Goal: Task Accomplishment & Management: Manage account settings

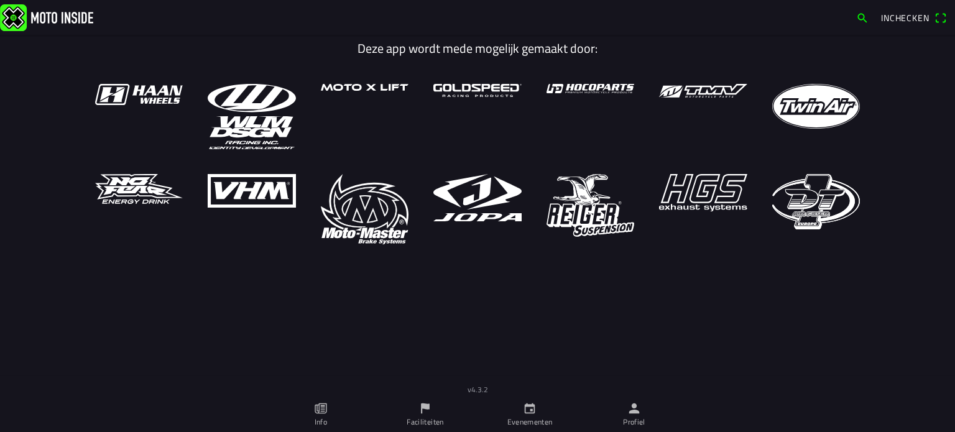
click at [633, 413] on icon "person" at bounding box center [634, 409] width 11 height 11
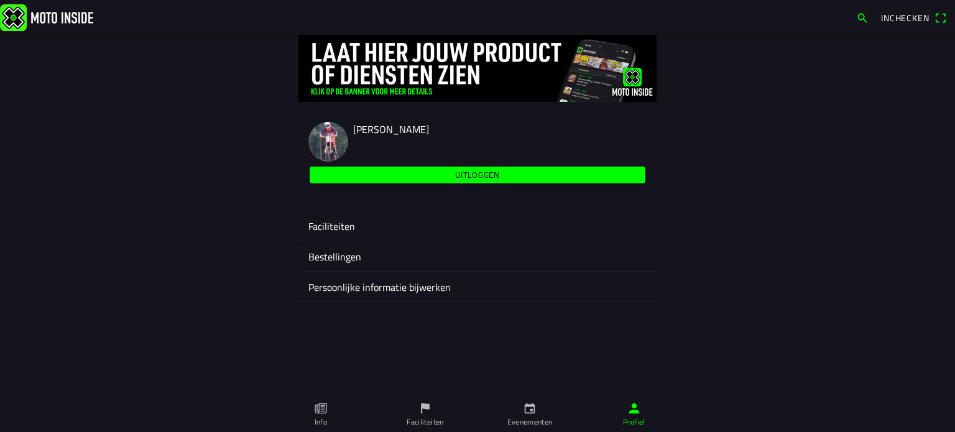
click at [333, 232] on ion-label "Faciliteiten" at bounding box center [477, 226] width 338 height 15
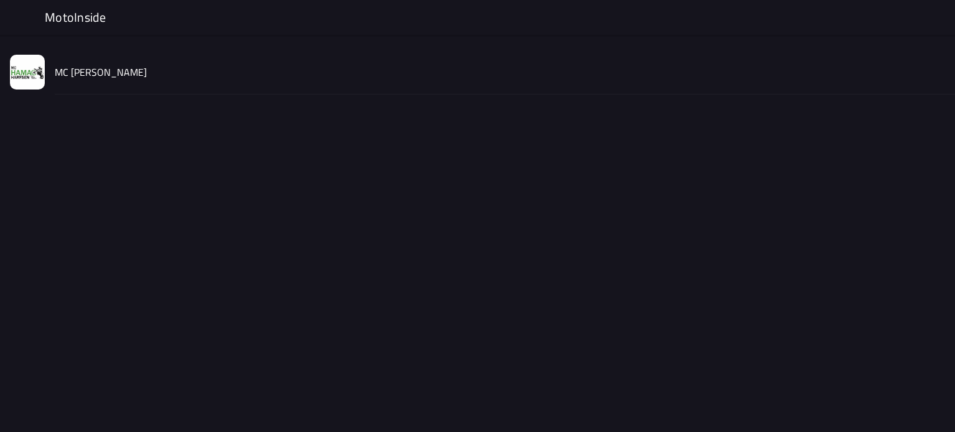
click at [0, 0] on slot "MC Hamac Harfsen" at bounding box center [0, 0] width 0 height 0
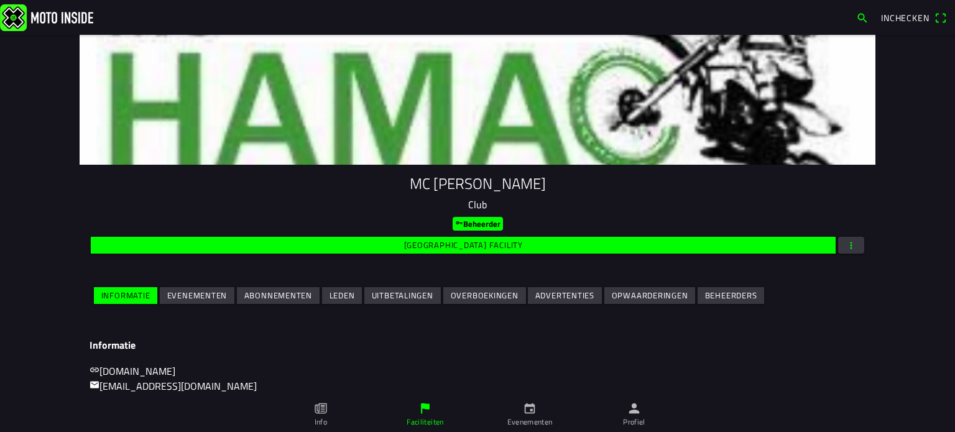
click at [0, 0] on slot "Evenementen" at bounding box center [0, 0] width 0 height 0
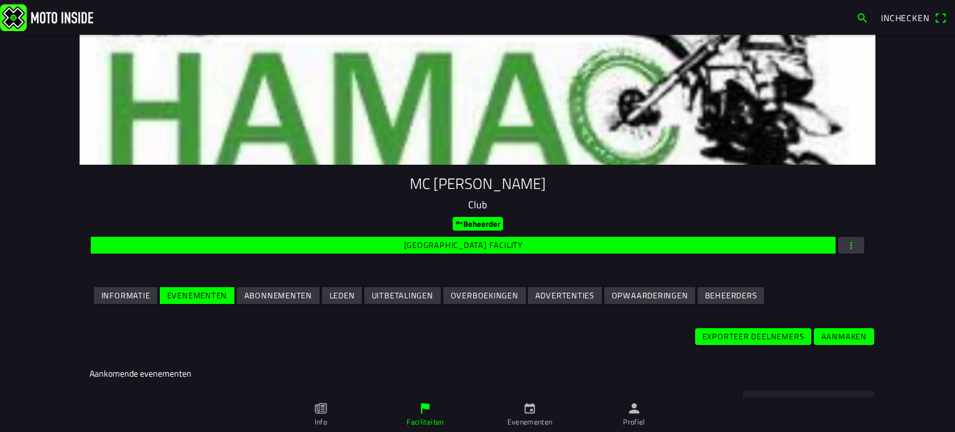
click at [945, 160] on main "MC Hamac Harfsen Club Beheerder Wijzig facility Informatie Evenementen Abonneme…" at bounding box center [477, 233] width 955 height 397
drag, startPoint x: 945, startPoint y: 160, endPoint x: 951, endPoint y: 143, distance: 18.3
click at [951, 143] on main "MC Hamac Harfsen Club Beheerder Wijzig facility Informatie Evenementen Abonneme…" at bounding box center [477, 233] width 955 height 397
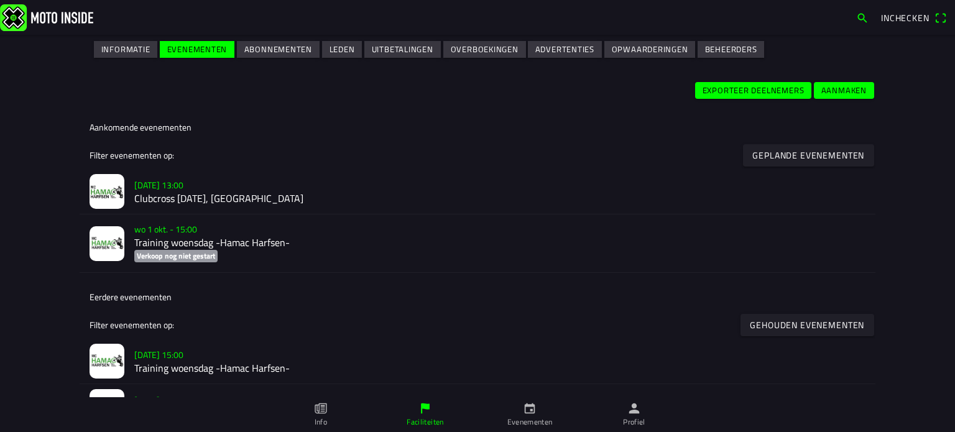
scroll to position [249, 0]
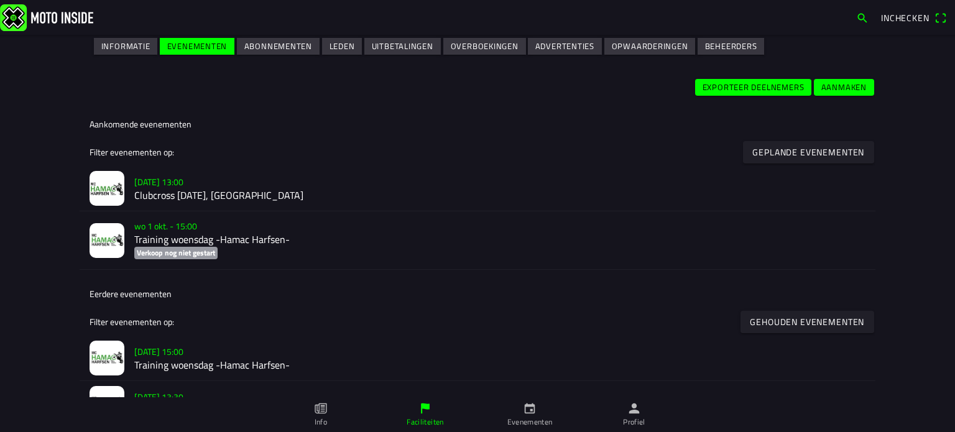
click at [0, 0] on slot "za 27 sep. - 13:00" at bounding box center [0, 0] width 0 height 0
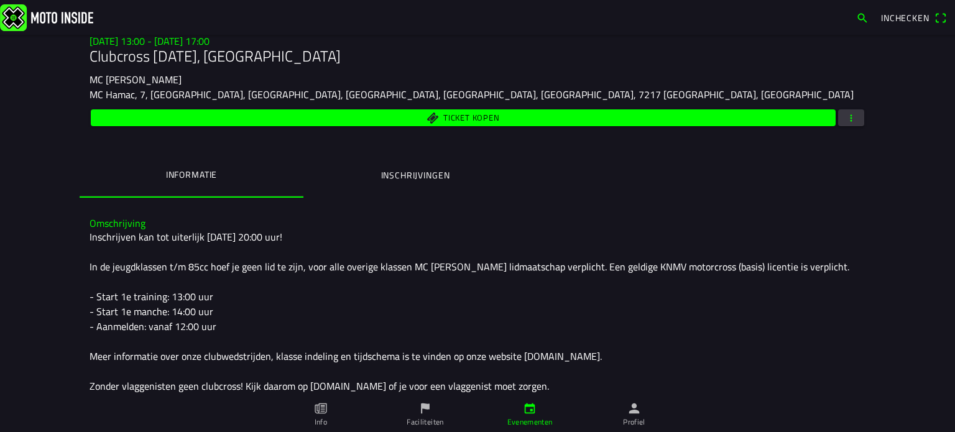
scroll to position [137, 0]
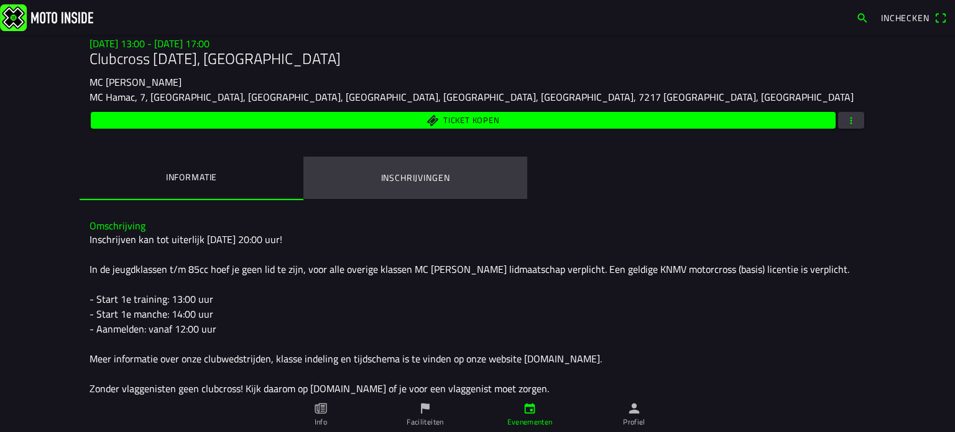
click at [415, 173] on ion-label "Inschrijvingen" at bounding box center [415, 178] width 69 height 14
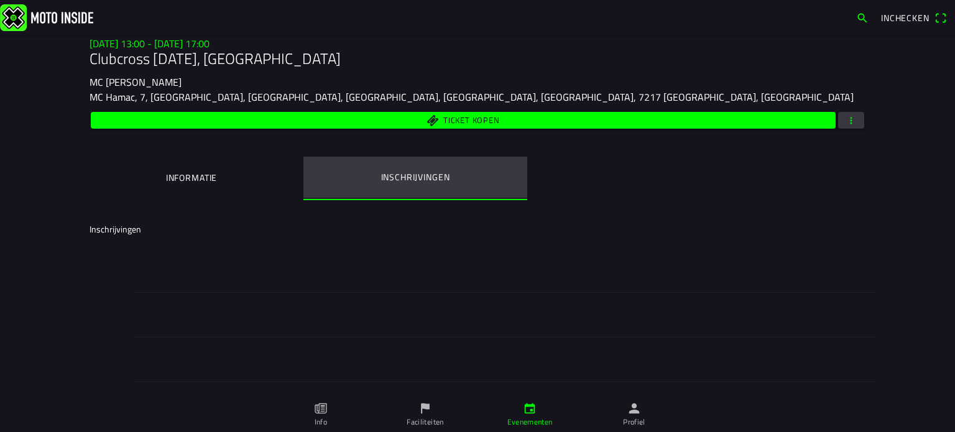
scroll to position [0, 0]
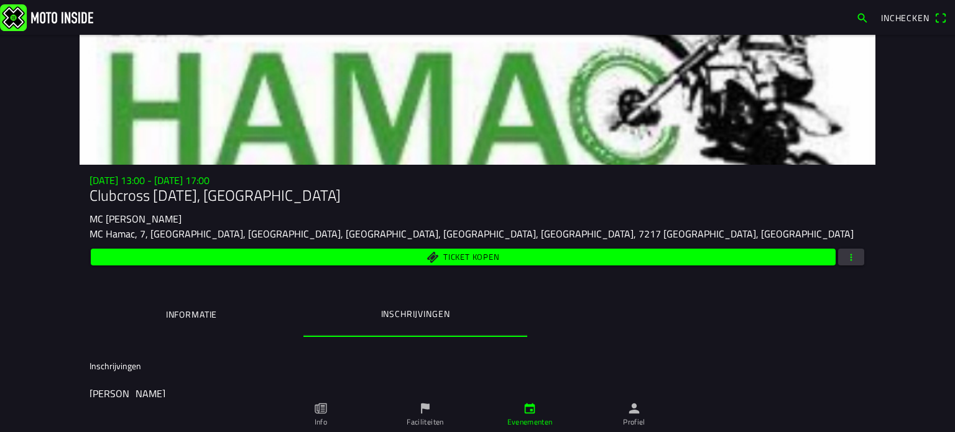
click at [848, 256] on span "button" at bounding box center [851, 257] width 11 height 17
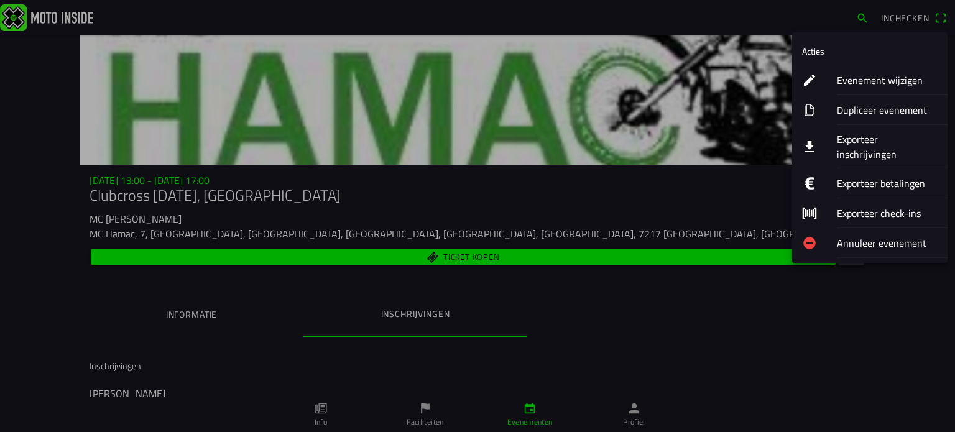
click at [868, 206] on ion-label "Exporteer check-ins" at bounding box center [887, 213] width 101 height 15
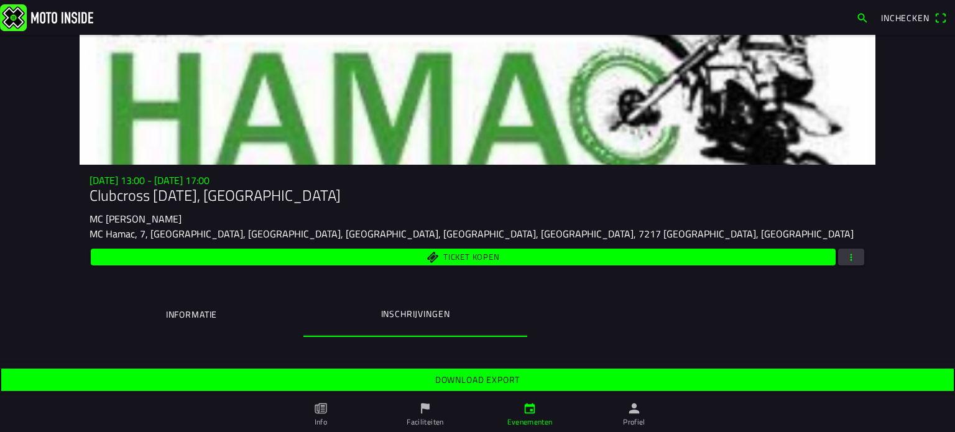
click at [509, 370] on span "Download export" at bounding box center [477, 380] width 933 height 22
click at [846, 251] on span "button" at bounding box center [851, 257] width 11 height 17
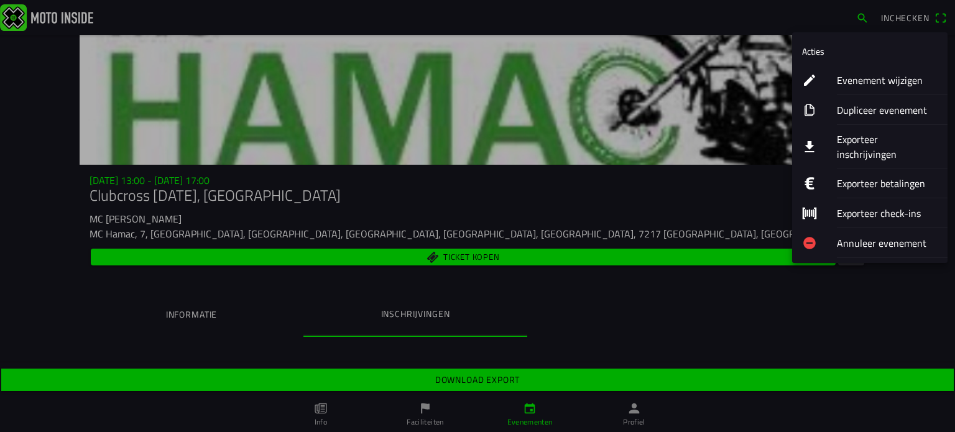
click at [861, 142] on ion-label "Exporteer inschrijvingen" at bounding box center [887, 147] width 101 height 30
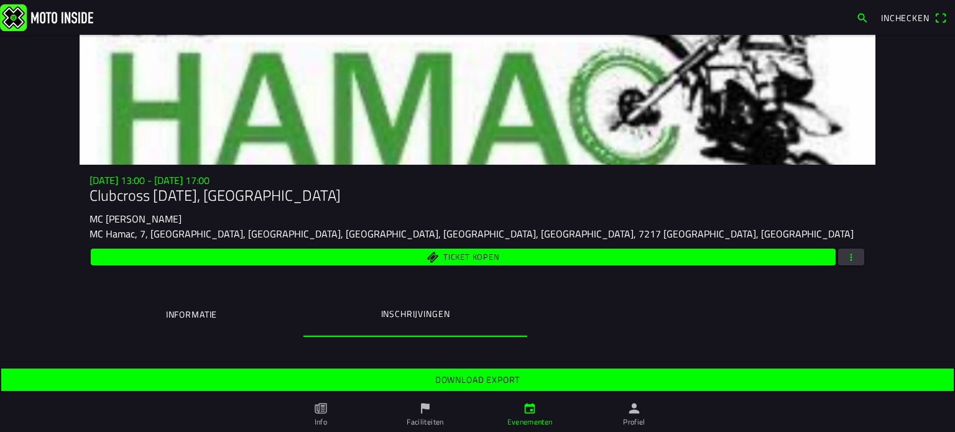
click at [544, 377] on span "Download export" at bounding box center [477, 380] width 933 height 22
